Goal: Use online tool/utility: Utilize a website feature to perform a specific function

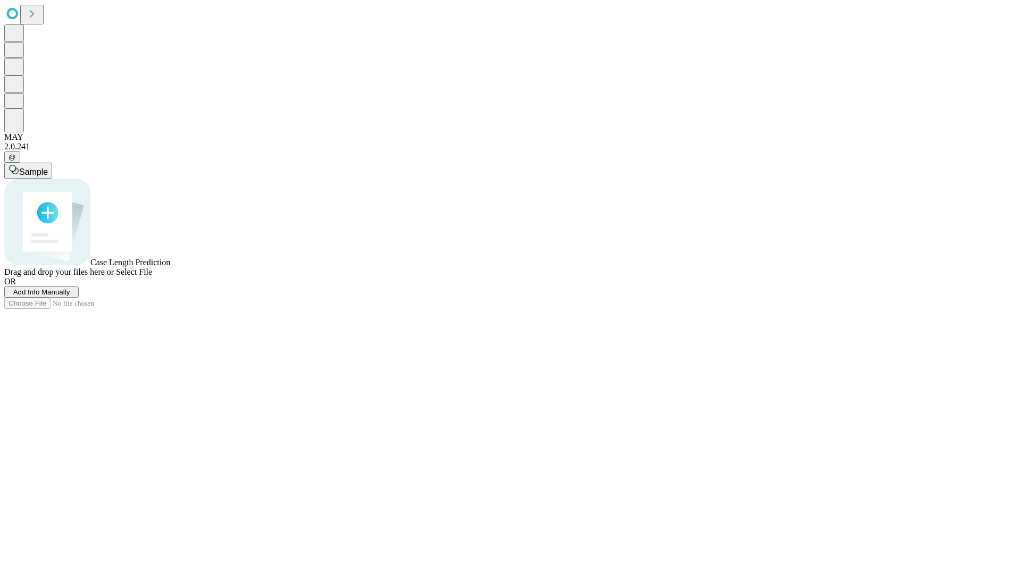
click at [70, 296] on span "Add Info Manually" at bounding box center [41, 292] width 57 height 8
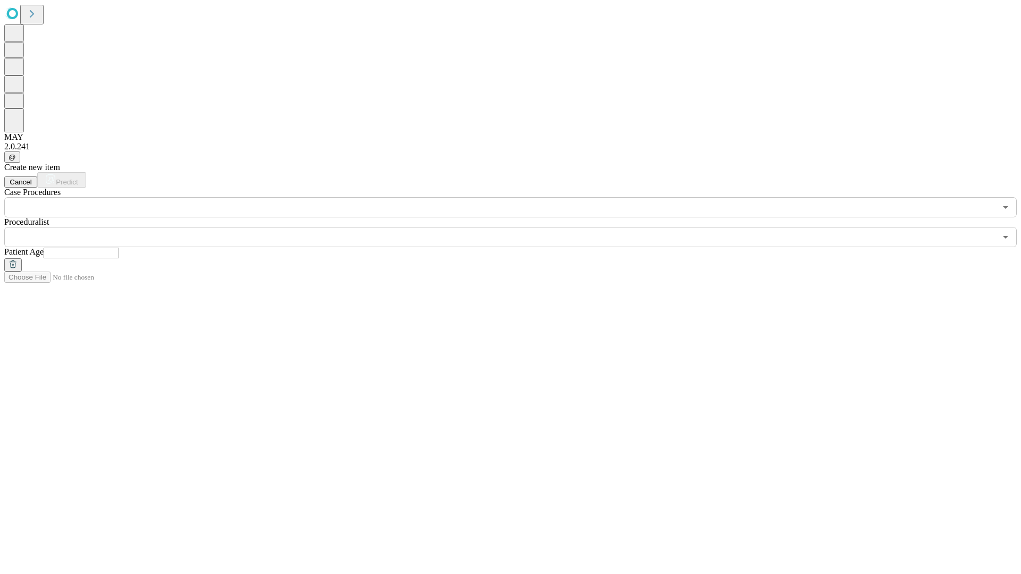
click at [119, 248] on input "text" at bounding box center [82, 253] width 76 height 11
type input "**"
click at [518, 227] on input "text" at bounding box center [500, 237] width 992 height 20
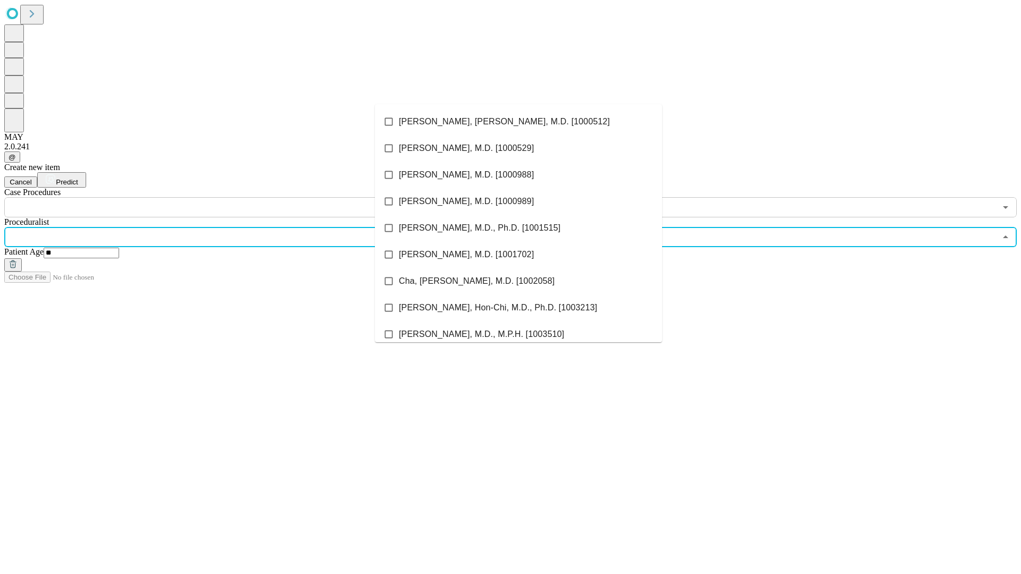
click at [518, 122] on li "[PERSON_NAME], [PERSON_NAME], M.D. [1000512]" at bounding box center [518, 121] width 287 height 27
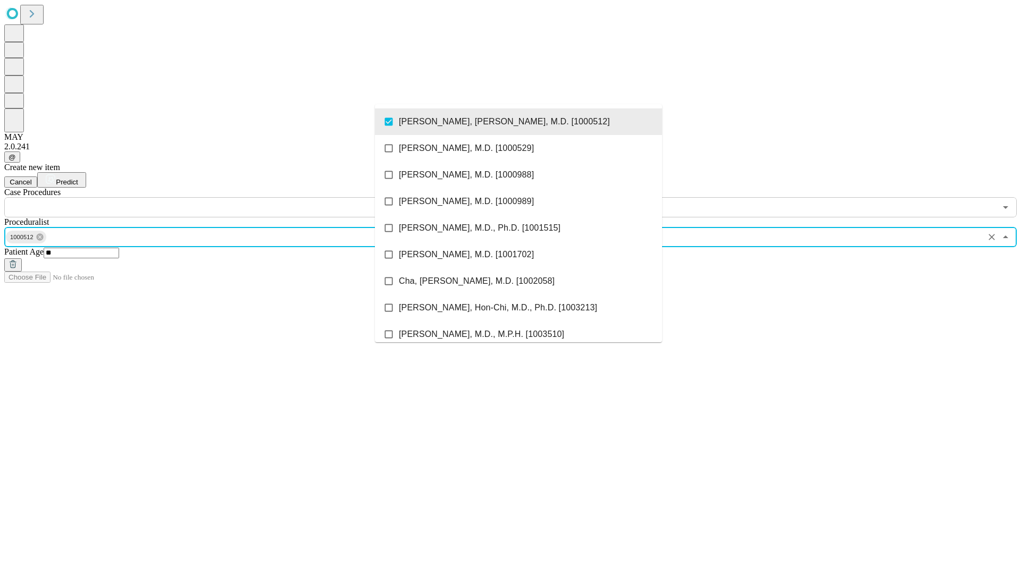
click at [223, 197] on input "text" at bounding box center [500, 207] width 992 height 20
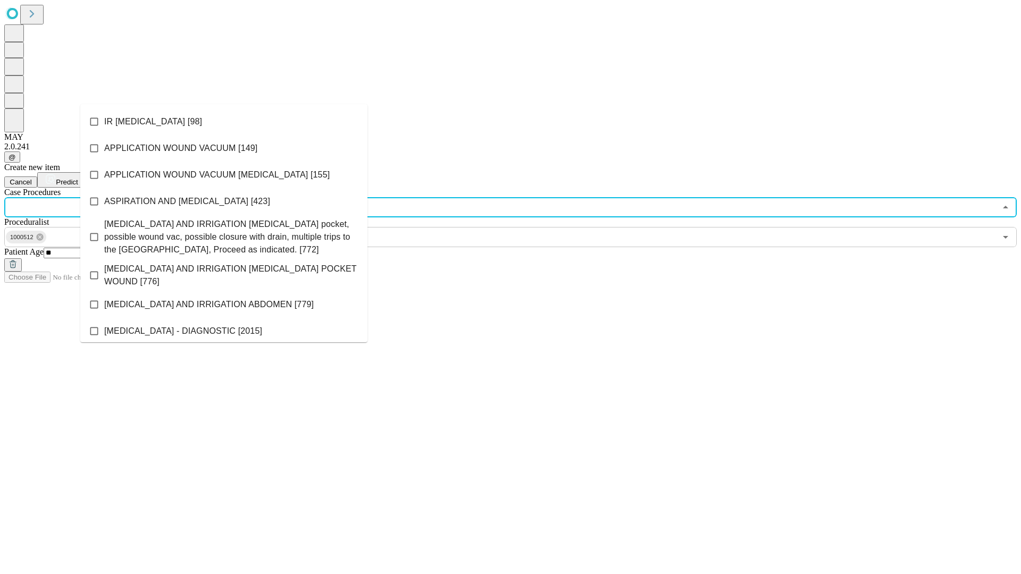
click at [224, 122] on li "IR [MEDICAL_DATA] [98]" at bounding box center [223, 121] width 287 height 27
click at [78, 178] on span "Predict" at bounding box center [67, 182] width 22 height 8
